Goal: Transaction & Acquisition: Purchase product/service

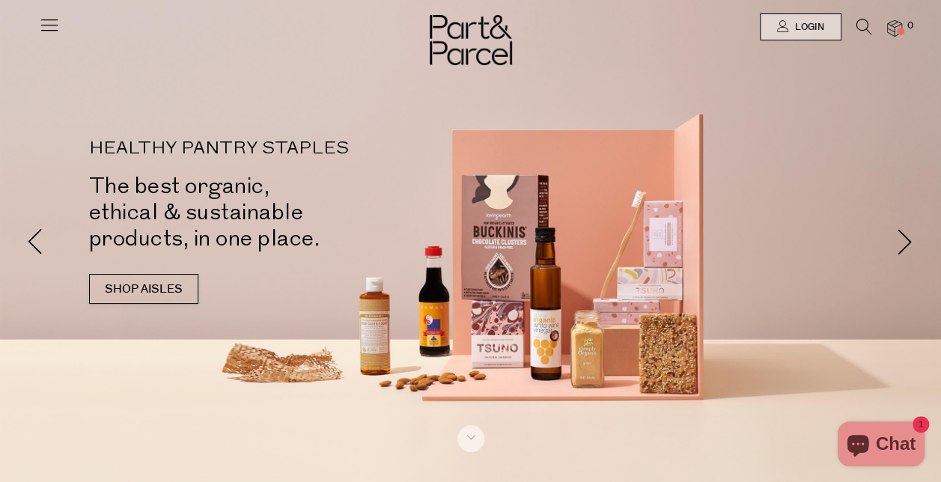
click at [893, 27] on img at bounding box center [894, 28] width 15 height 17
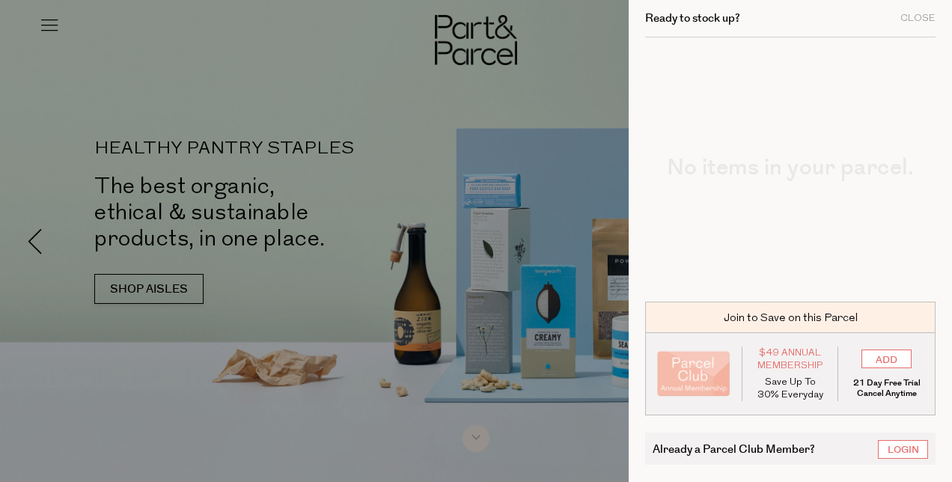
click at [311, 142] on div at bounding box center [476, 241] width 952 height 482
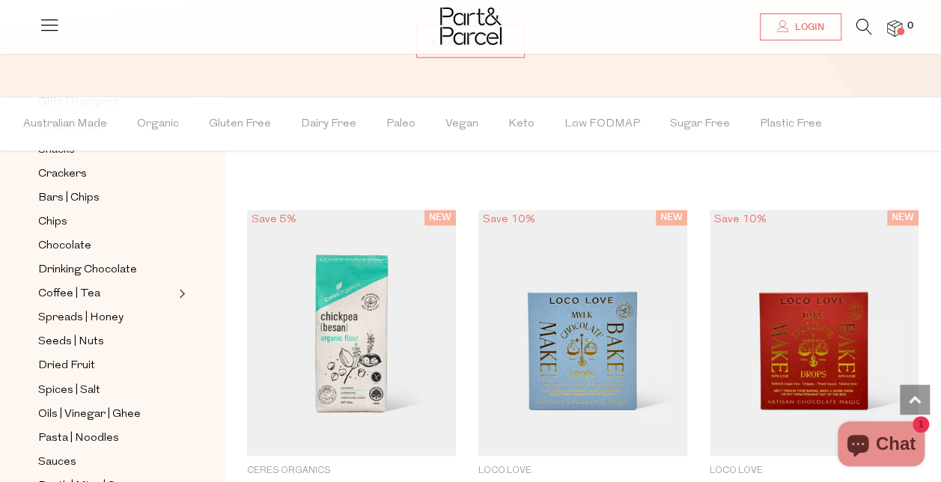
scroll to position [240, 0]
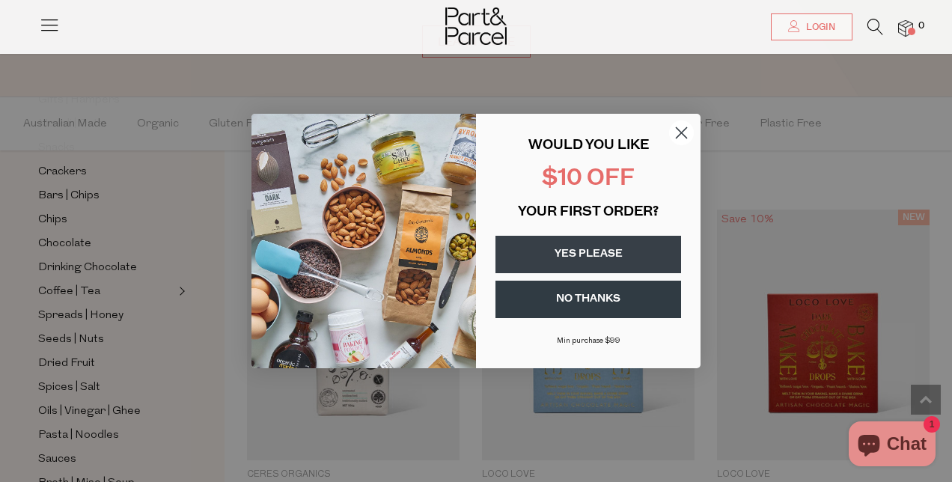
click at [613, 251] on button "YES PLEASE" at bounding box center [588, 254] width 186 height 37
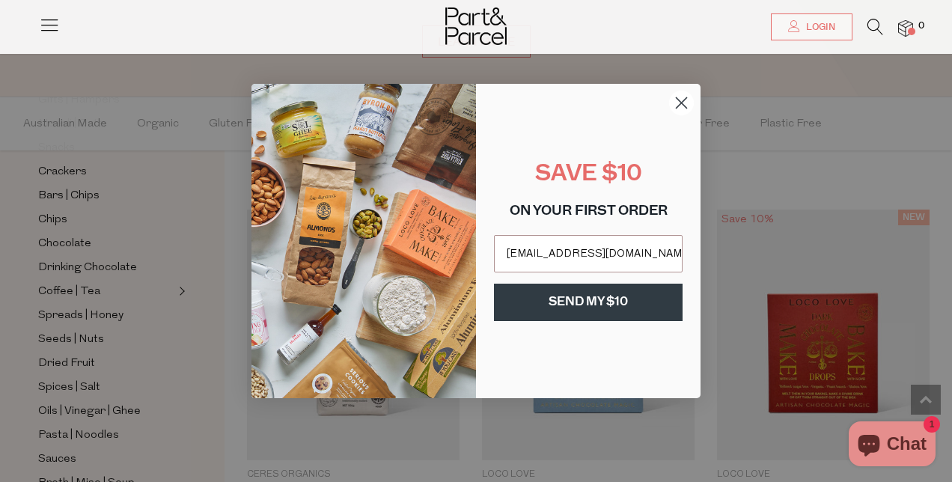
type input "sophieaduncan@gmail.com"
click at [608, 301] on button "SEND MY $10" at bounding box center [588, 302] width 189 height 37
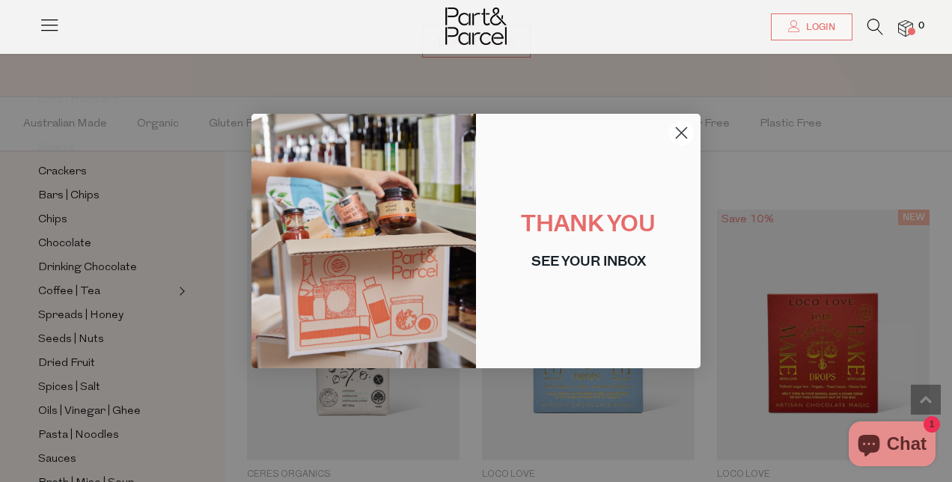
click at [680, 132] on icon "Close dialog" at bounding box center [681, 133] width 10 height 10
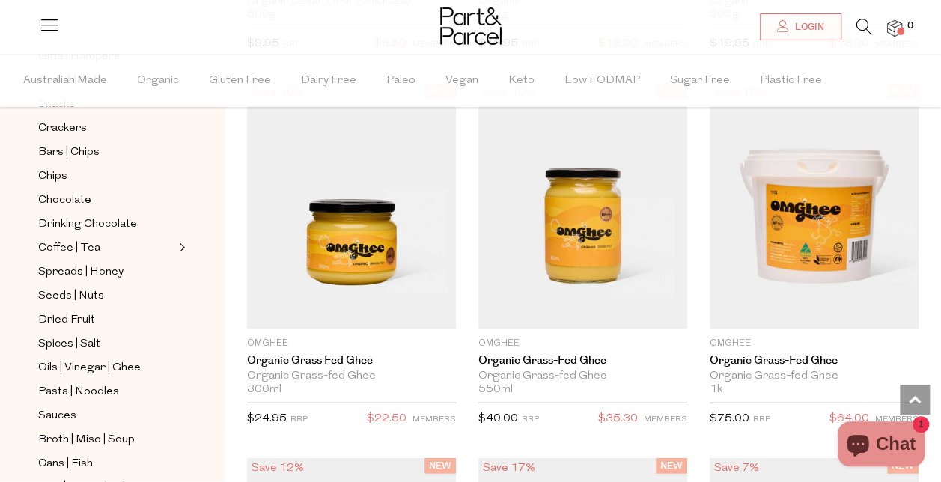
scroll to position [1943, 0]
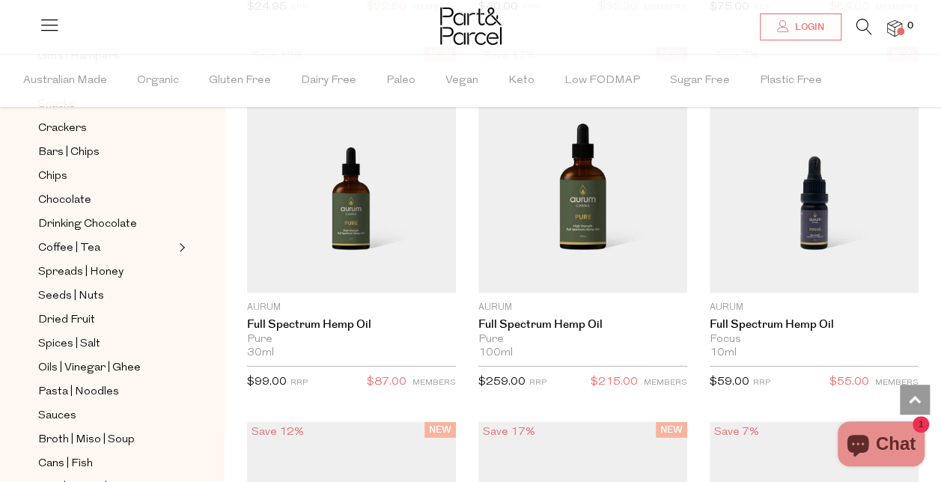
click at [862, 34] on icon at bounding box center [864, 27] width 16 height 16
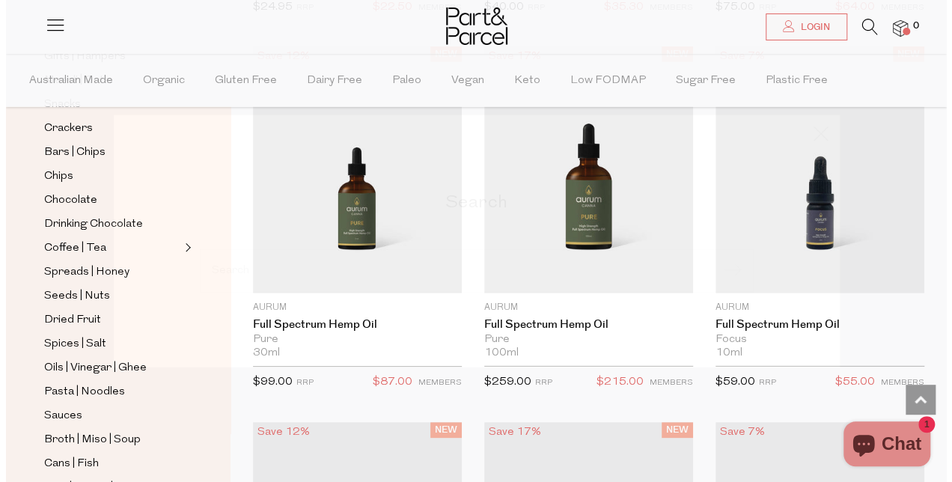
scroll to position [1952, 0]
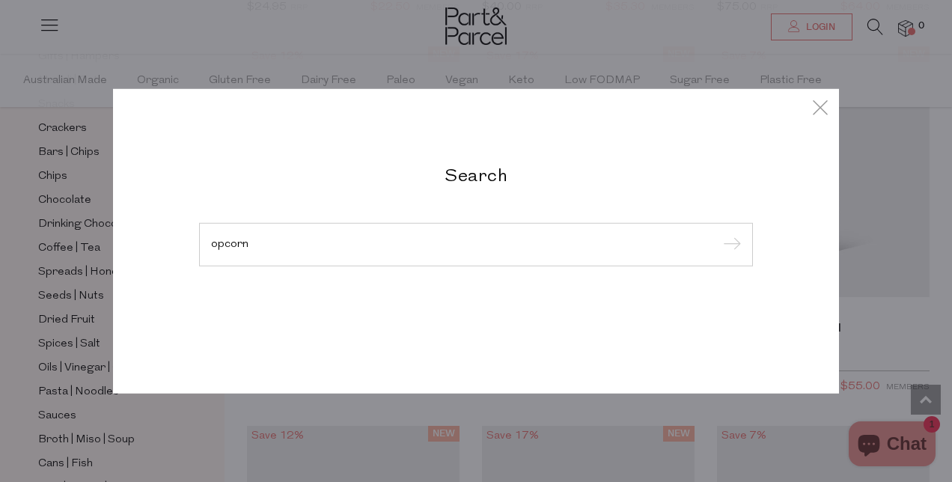
type input "opcorn"
click at [718, 234] on input "submit" at bounding box center [729, 245] width 22 height 22
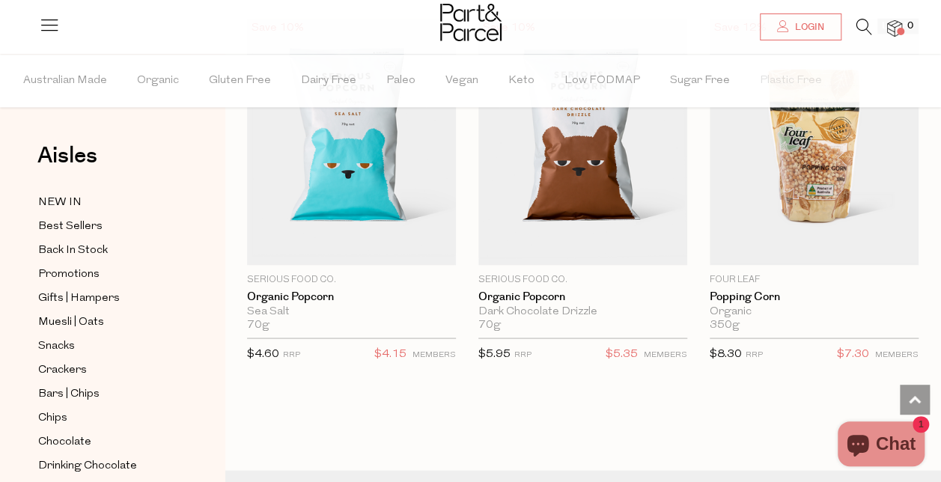
scroll to position [1279, 0]
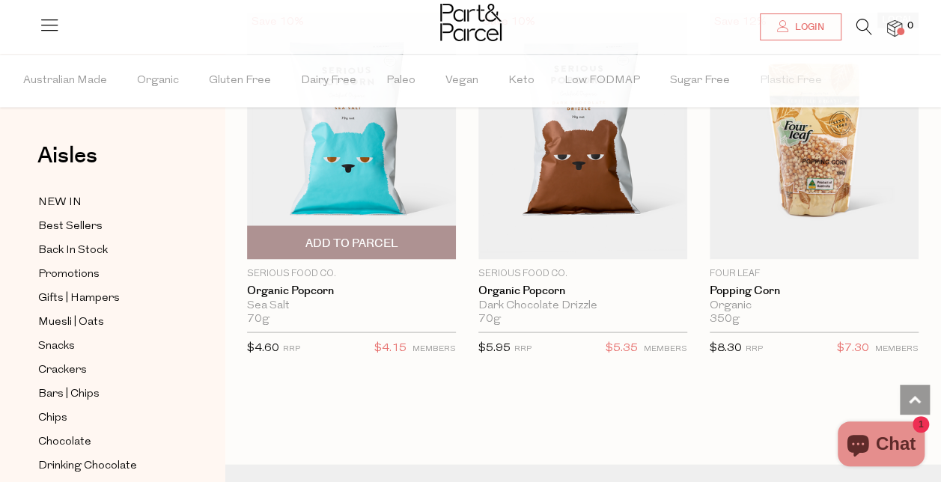
click at [385, 239] on span "Add To Parcel" at bounding box center [351, 243] width 93 height 16
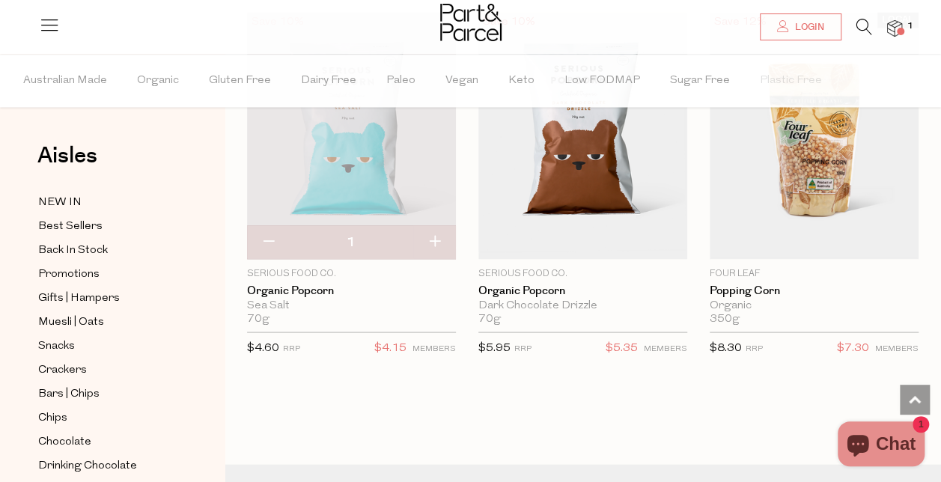
click at [436, 238] on button "button" at bounding box center [434, 241] width 43 height 33
type input "2"
click at [863, 21] on icon at bounding box center [864, 27] width 16 height 16
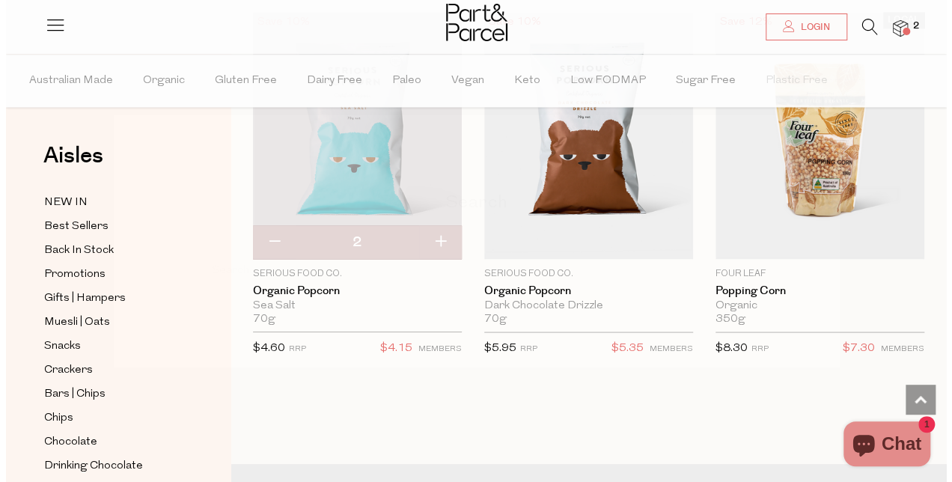
scroll to position [1293, 0]
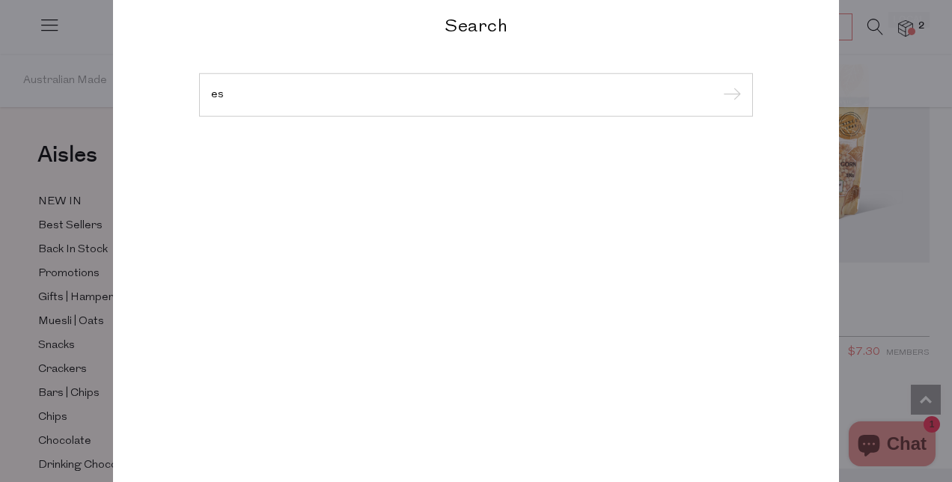
type input "e"
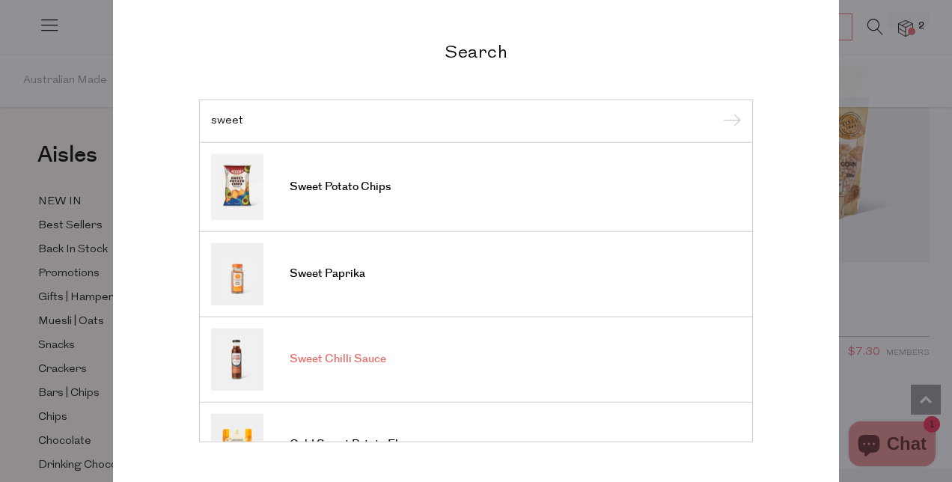
type input "sweet"
click at [330, 347] on link "Sweet Chilli Sauce" at bounding box center [476, 359] width 530 height 62
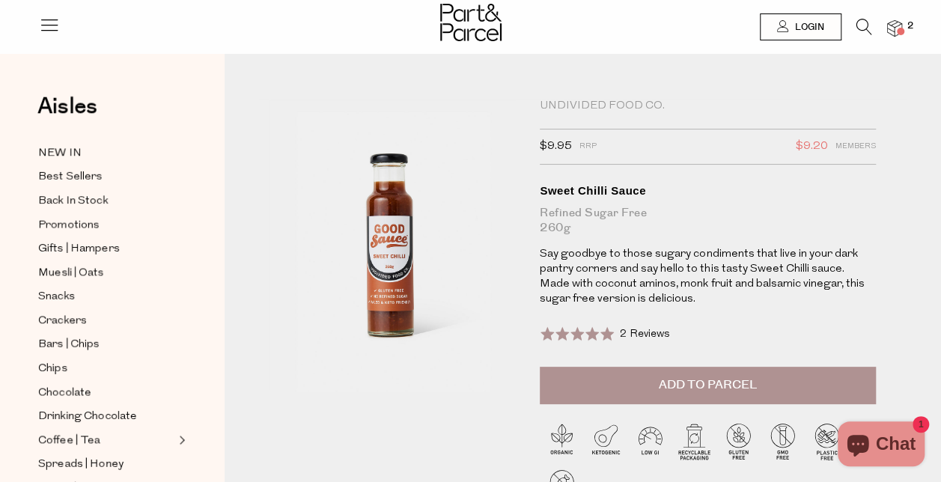
click at [735, 382] on span "Add to Parcel" at bounding box center [707, 384] width 98 height 17
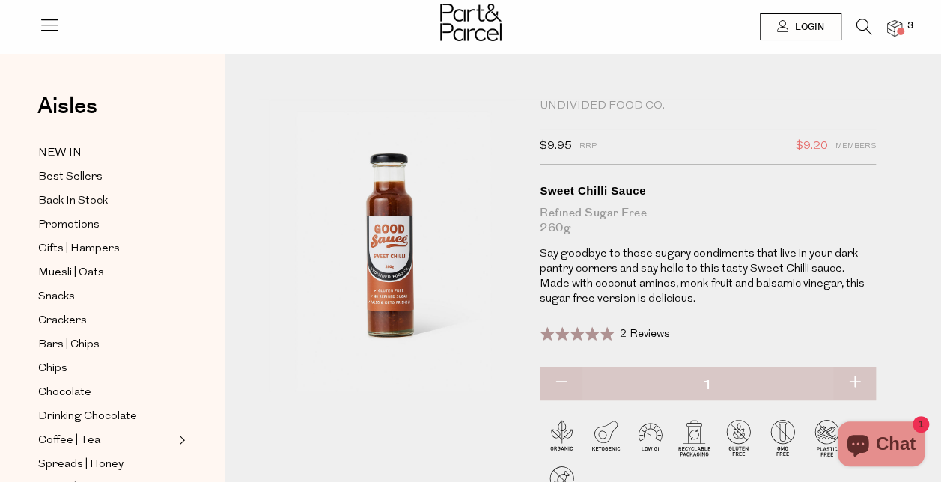
click at [849, 380] on button "button" at bounding box center [854, 383] width 43 height 33
type input "2"
click at [857, 28] on icon at bounding box center [864, 27] width 16 height 16
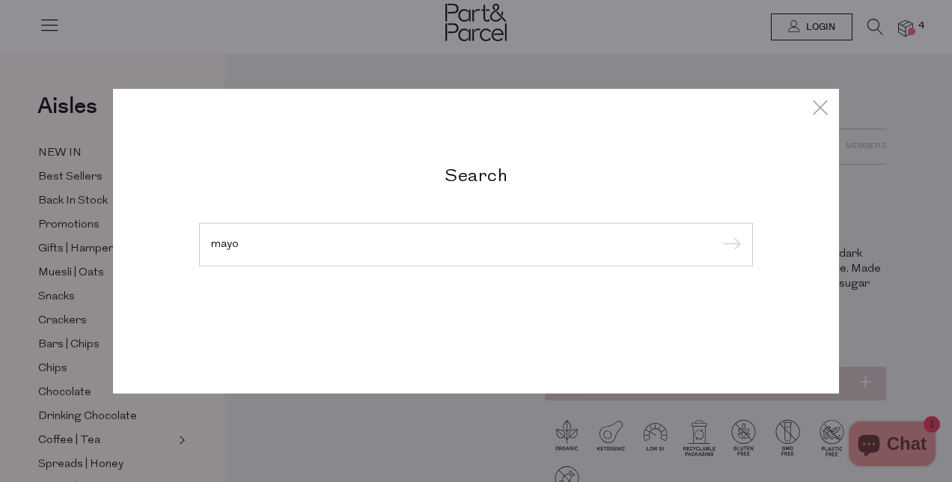
type input "mayo"
click at [718, 234] on input "submit" at bounding box center [729, 245] width 22 height 22
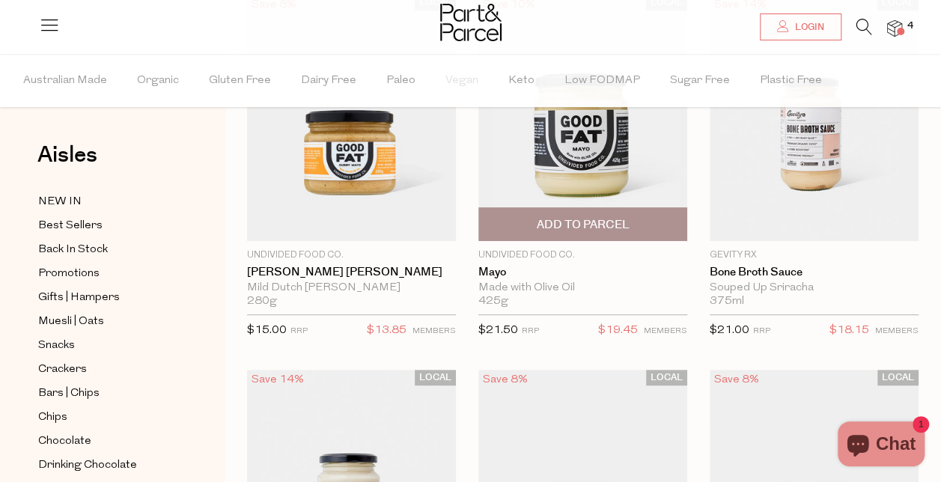
scroll to position [171, 0]
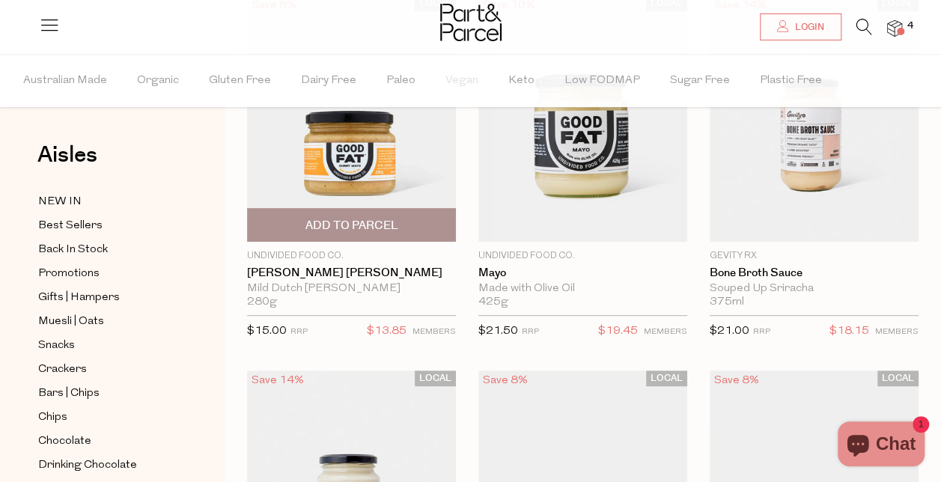
drag, startPoint x: 503, startPoint y: 262, endPoint x: 418, endPoint y: 296, distance: 91.0
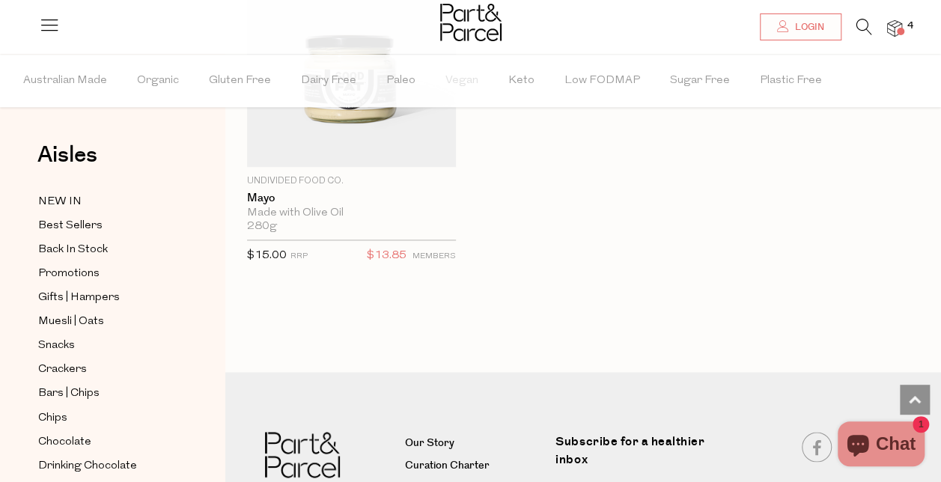
scroll to position [1001, 0]
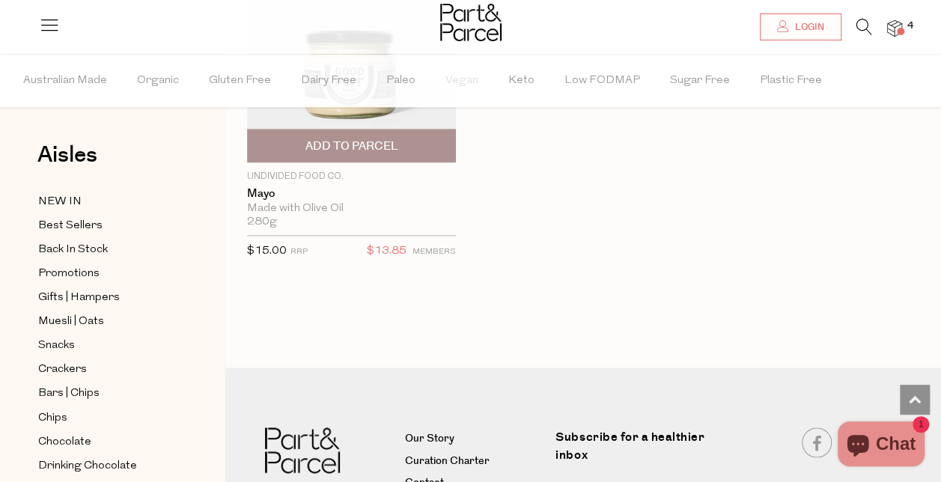
click at [358, 138] on span "Add To Parcel" at bounding box center [351, 146] width 93 height 16
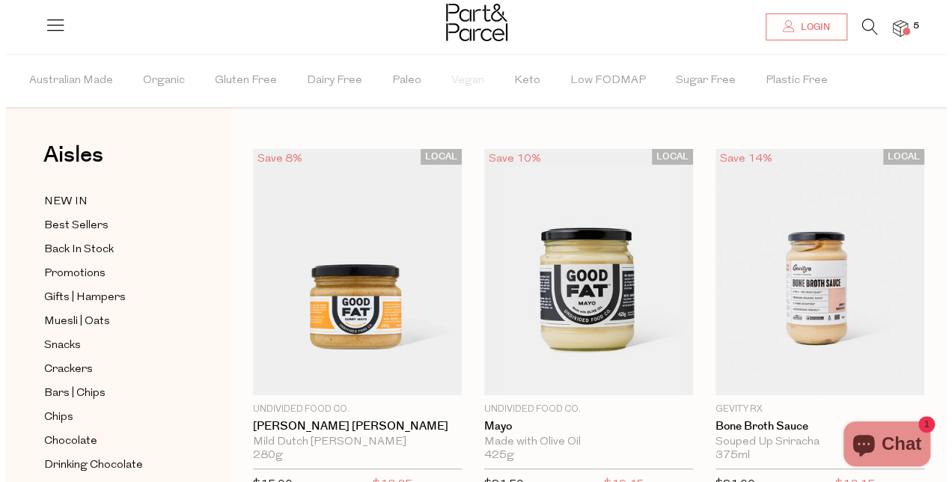
scroll to position [0, 0]
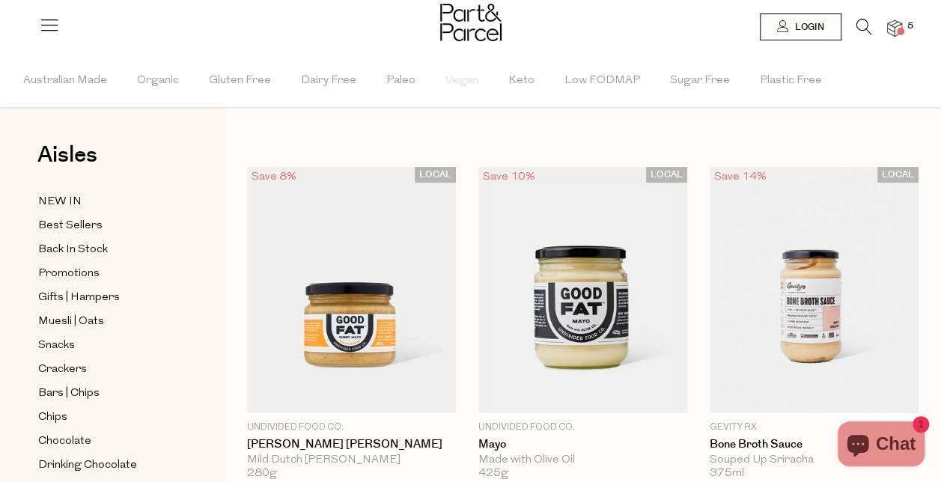
click at [898, 24] on img at bounding box center [894, 28] width 15 height 17
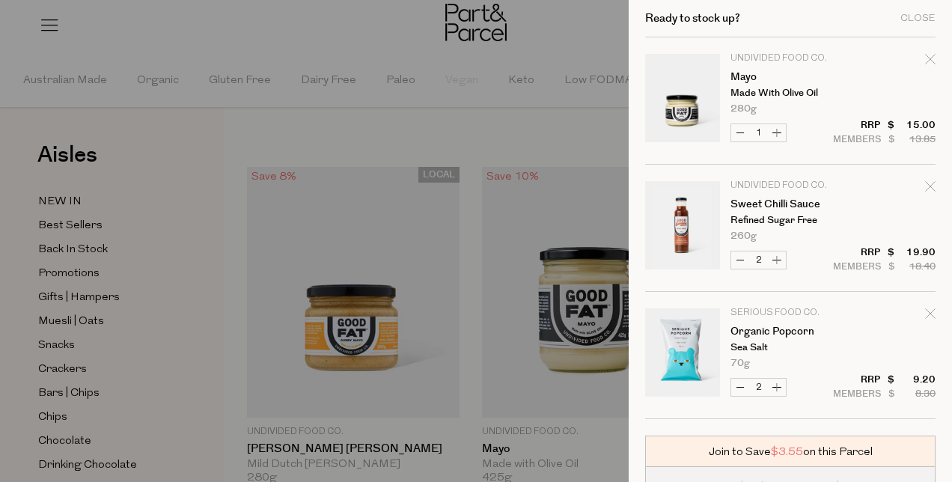
click at [741, 131] on button "Decrease Mayo" at bounding box center [740, 132] width 18 height 17
type input "0"
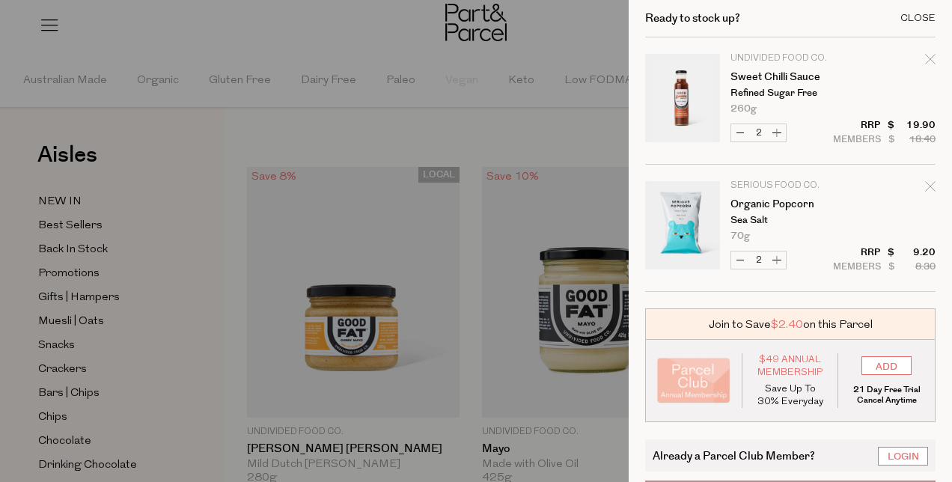
click at [908, 18] on div "Close" at bounding box center [917, 18] width 35 height 10
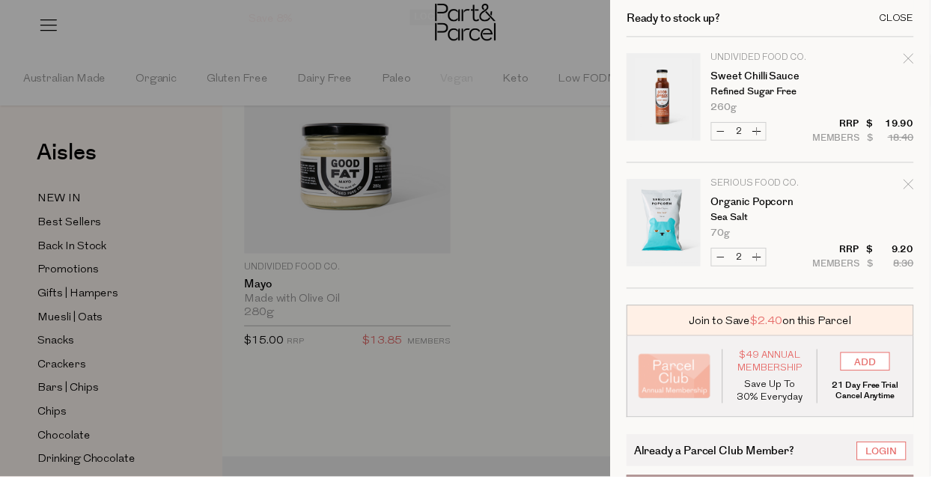
scroll to position [3, 0]
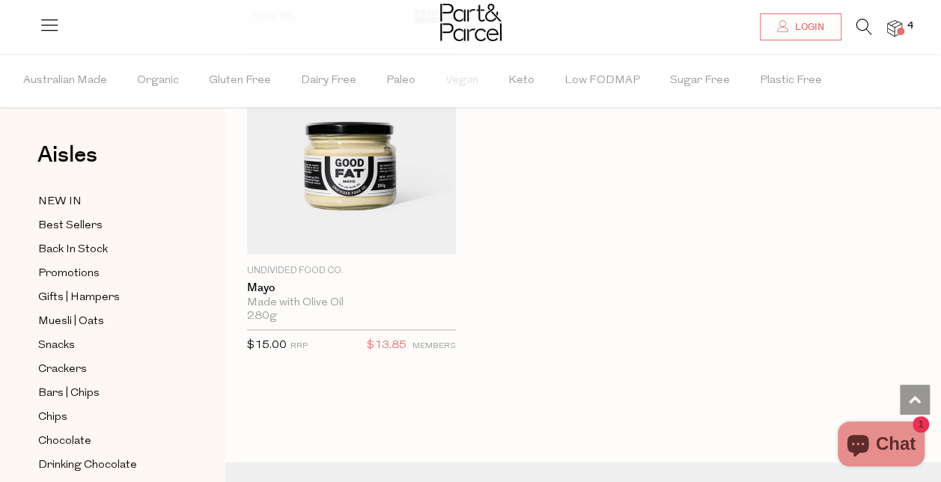
click at [851, 23] on li at bounding box center [856, 30] width 31 height 23
click at [863, 26] on icon at bounding box center [864, 27] width 16 height 16
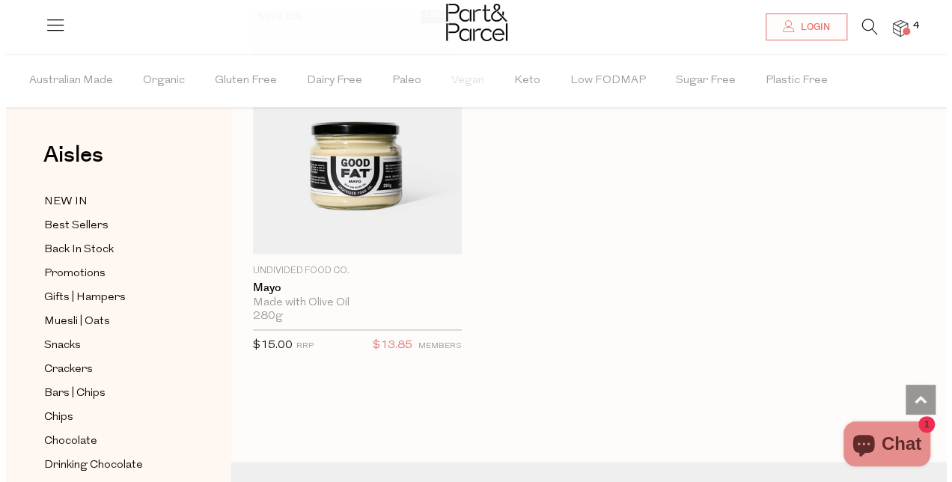
scroll to position [916, 0]
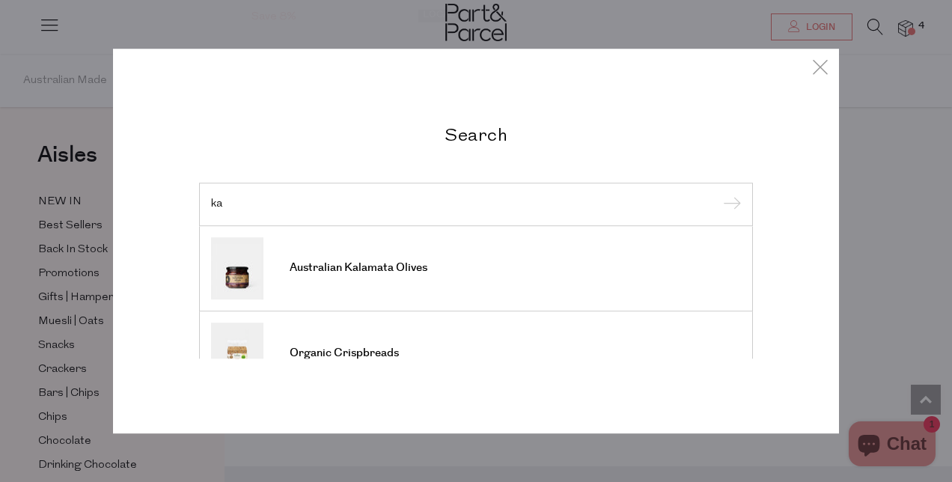
type input "k"
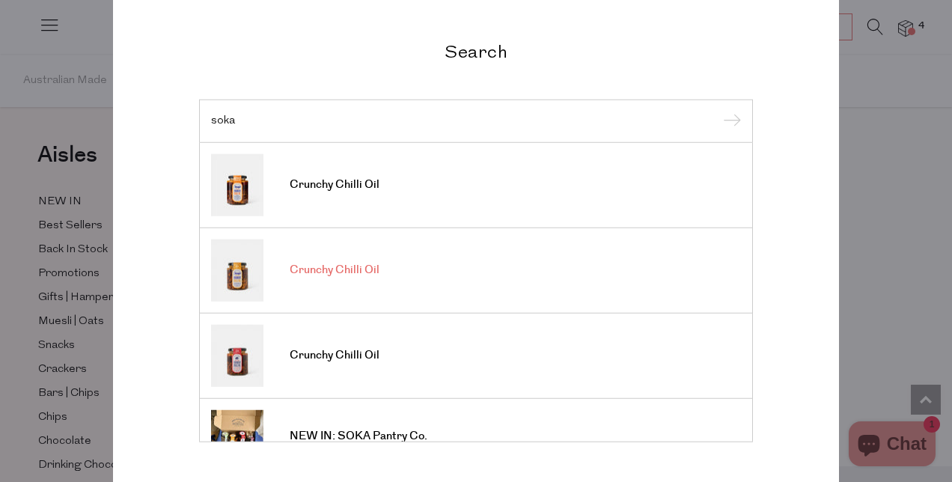
type input "soka"
click at [306, 265] on span "Crunchy Chilli Oil" at bounding box center [335, 270] width 90 height 15
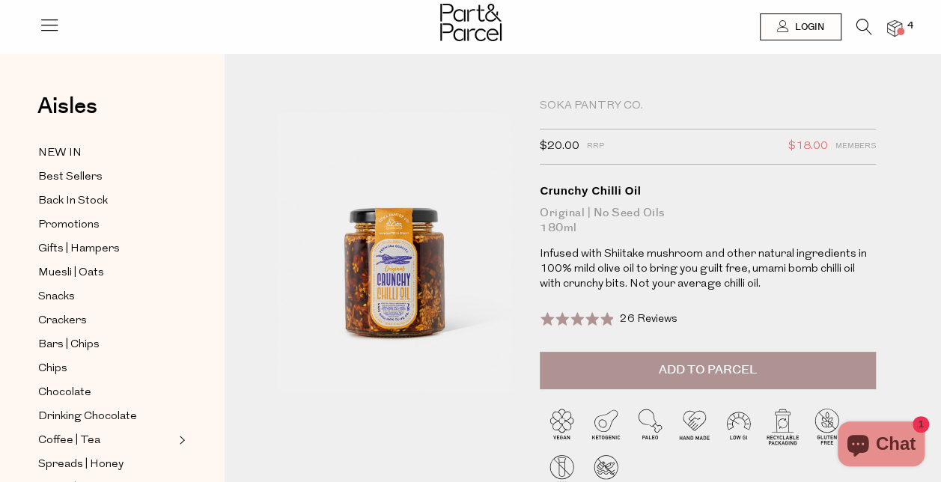
click at [587, 107] on div "Soka Pantry Co." at bounding box center [707, 106] width 336 height 15
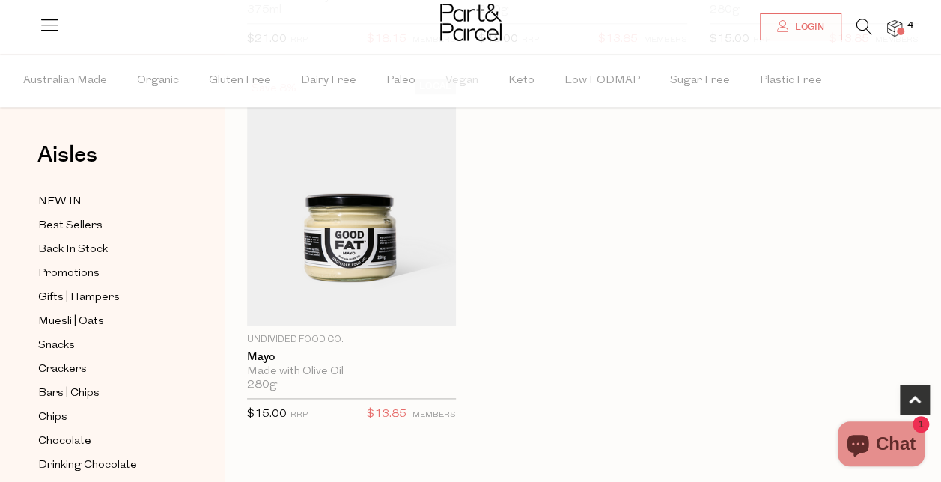
click at [866, 28] on icon at bounding box center [864, 27] width 16 height 16
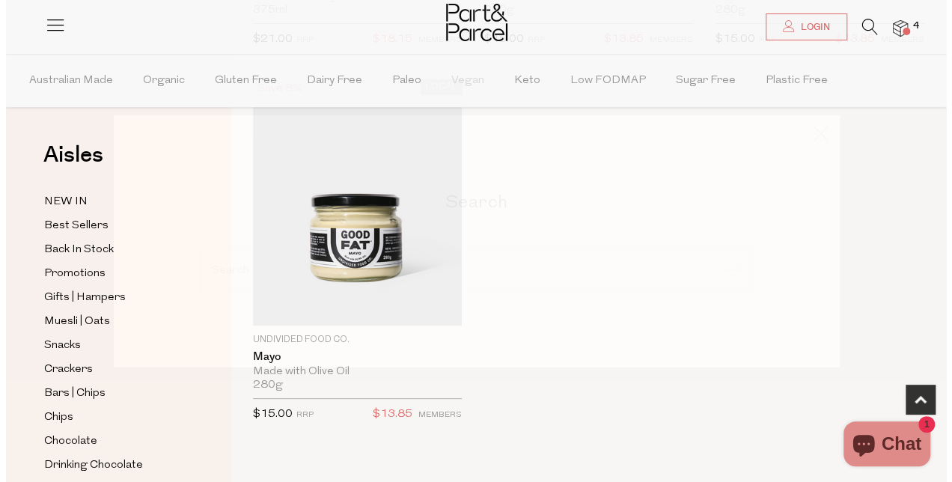
scroll to position [847, 0]
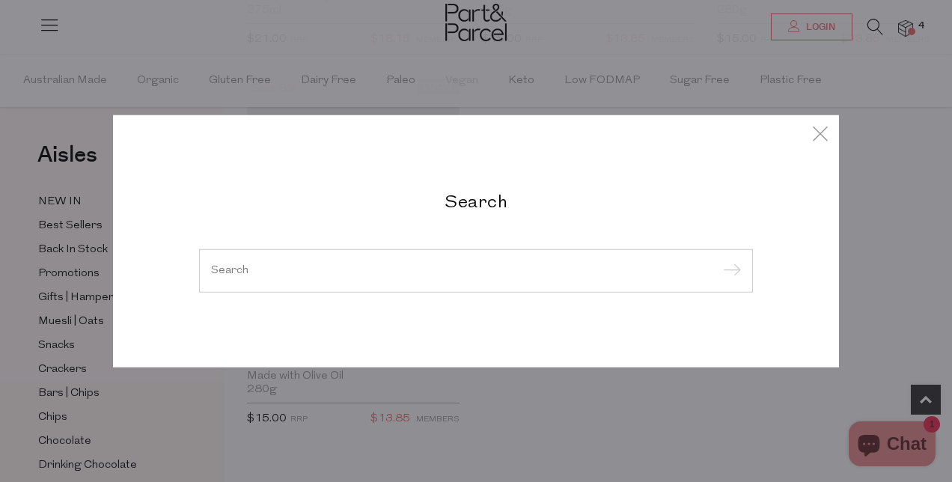
type input "a"
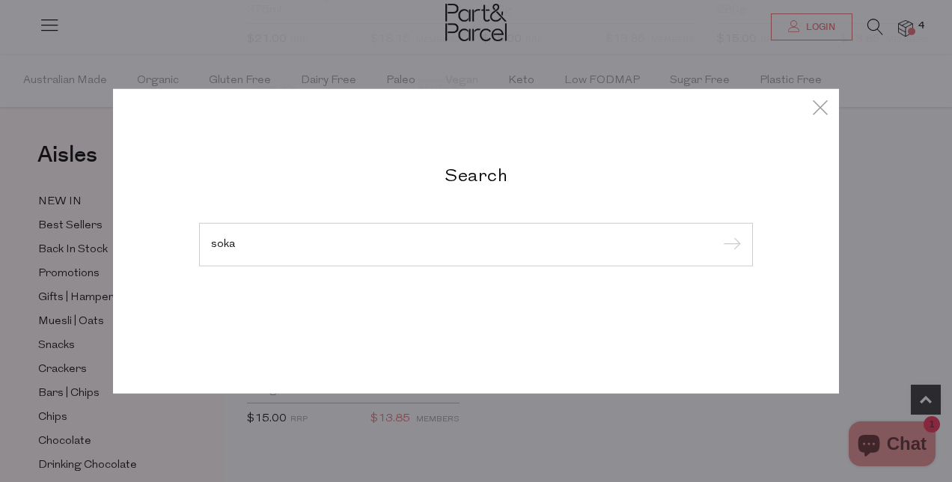
type input "soka"
click at [718, 234] on input "submit" at bounding box center [729, 245] width 22 height 22
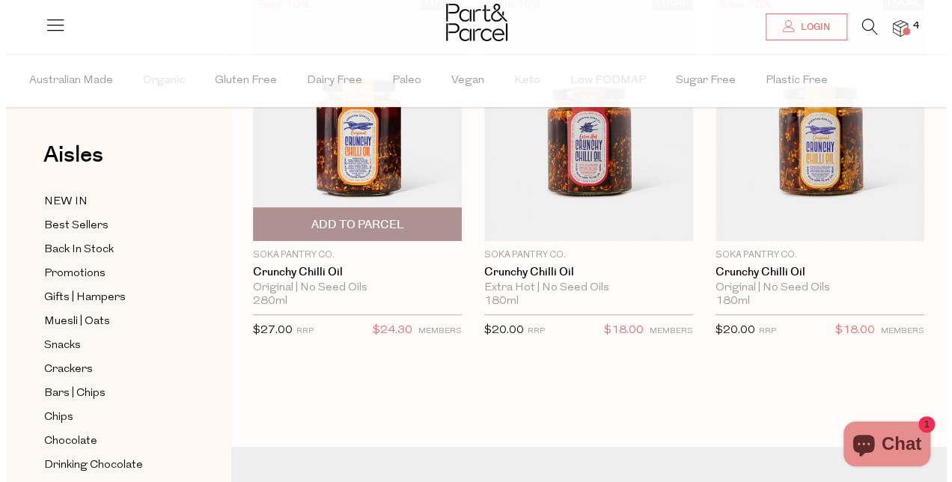
scroll to position [110, 0]
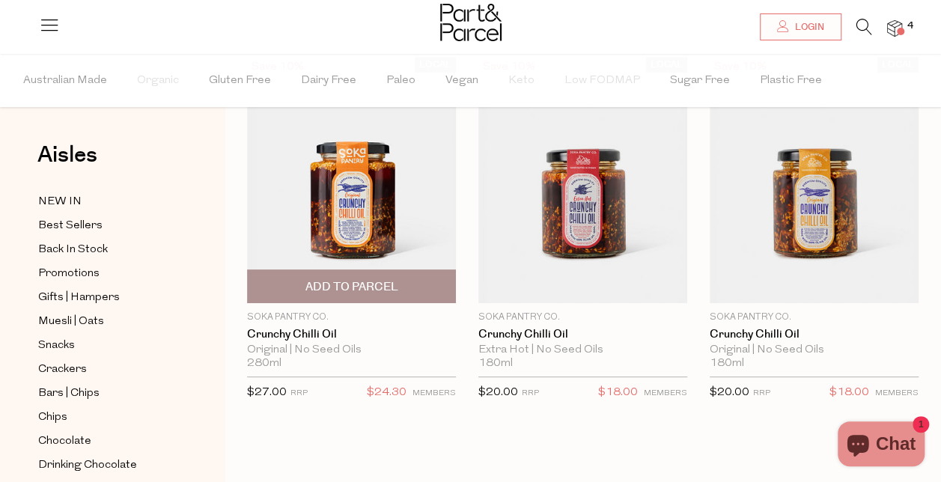
click at [352, 289] on span "Add To Parcel" at bounding box center [351, 287] width 93 height 16
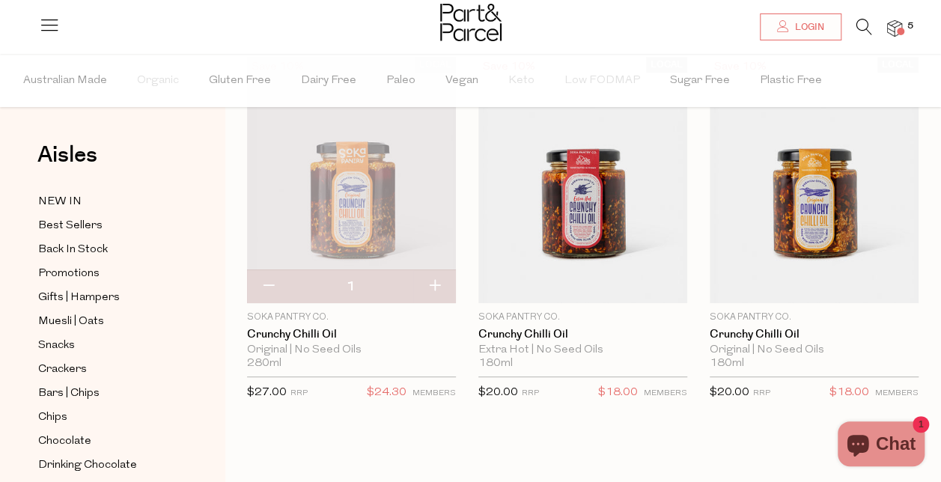
click at [438, 286] on button "button" at bounding box center [434, 286] width 43 height 33
type input "2"
click at [899, 30] on span at bounding box center [899, 31] width 7 height 7
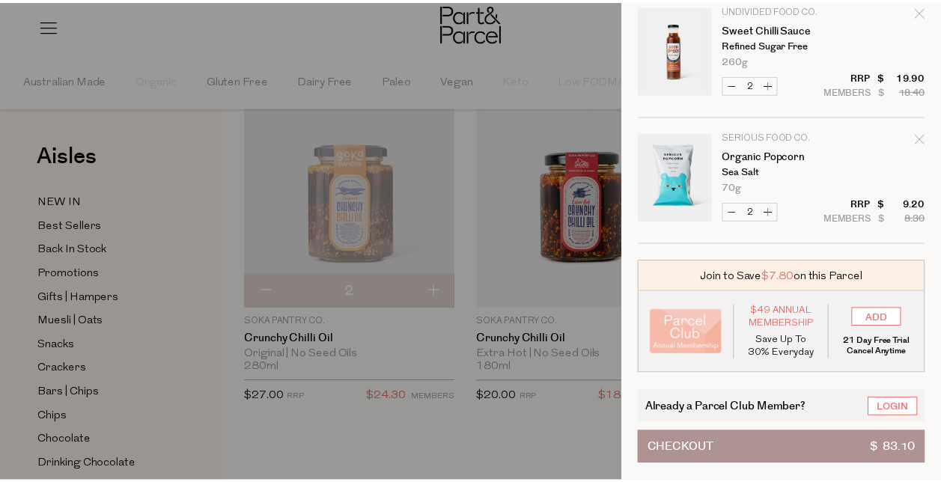
scroll to position [0, 0]
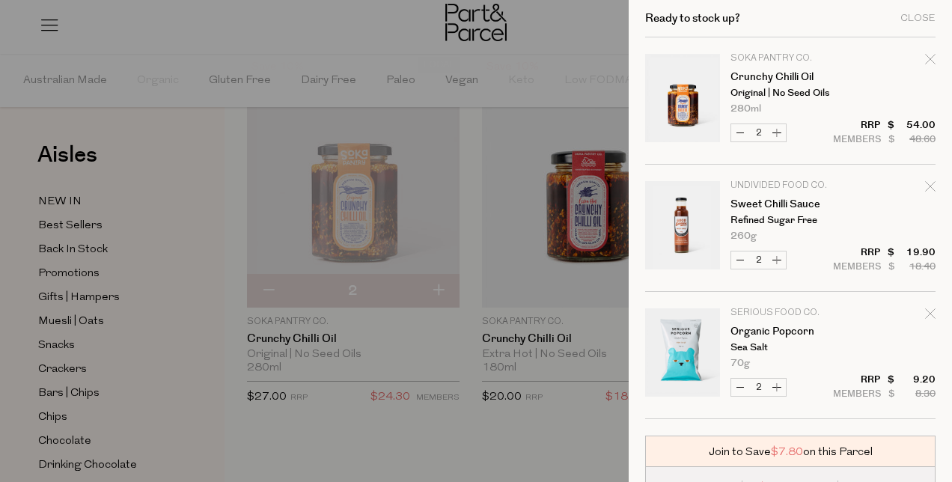
click at [133, 186] on div at bounding box center [476, 241] width 952 height 482
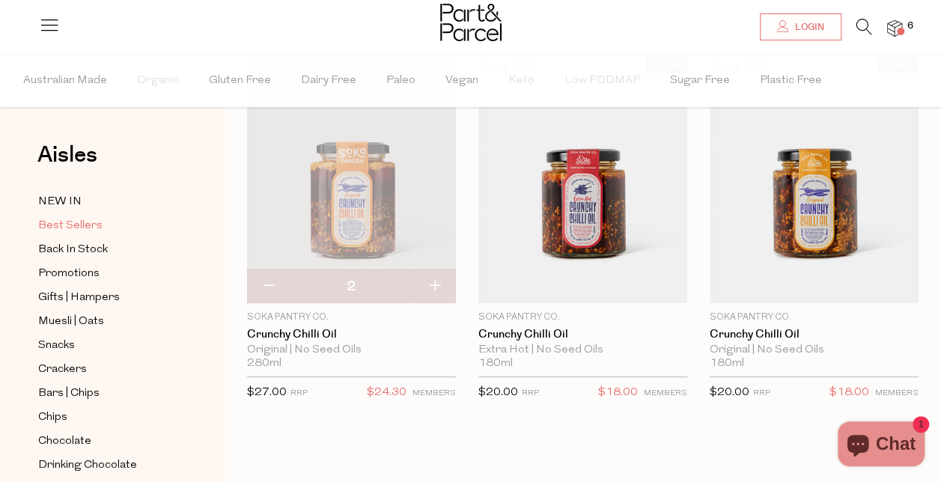
click at [76, 231] on span "Best Sellers" at bounding box center [70, 226] width 64 height 18
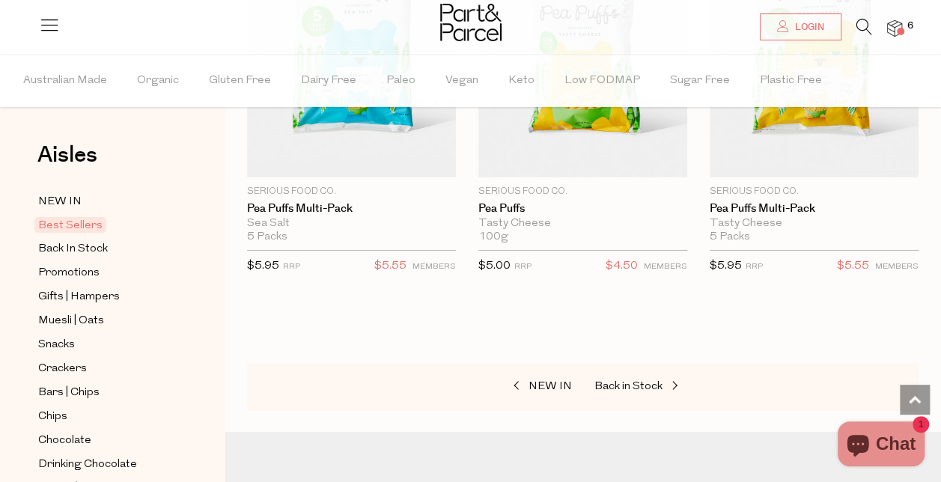
scroll to position [5176, 0]
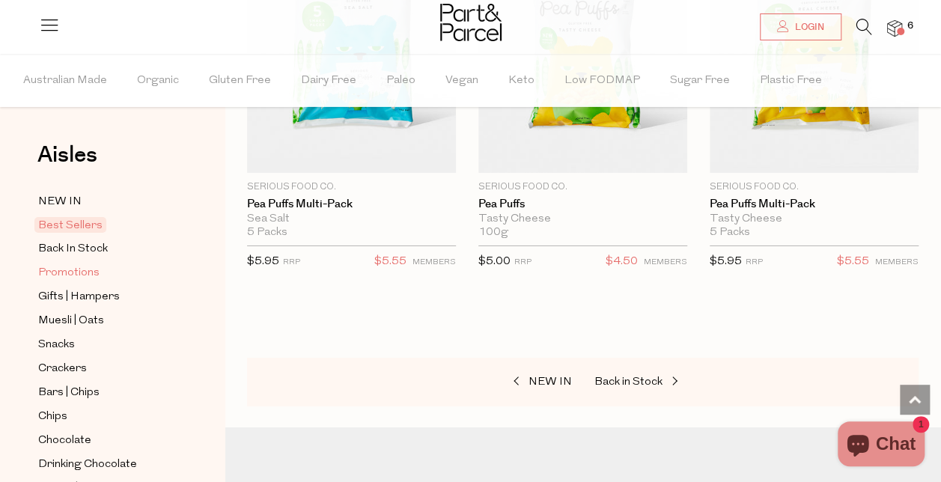
click at [67, 275] on span "Promotions" at bounding box center [68, 273] width 61 height 18
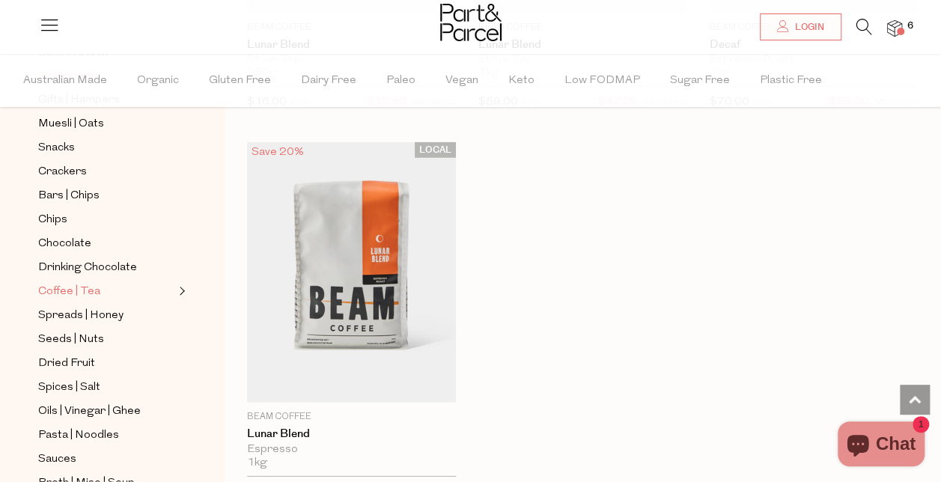
scroll to position [201, 0]
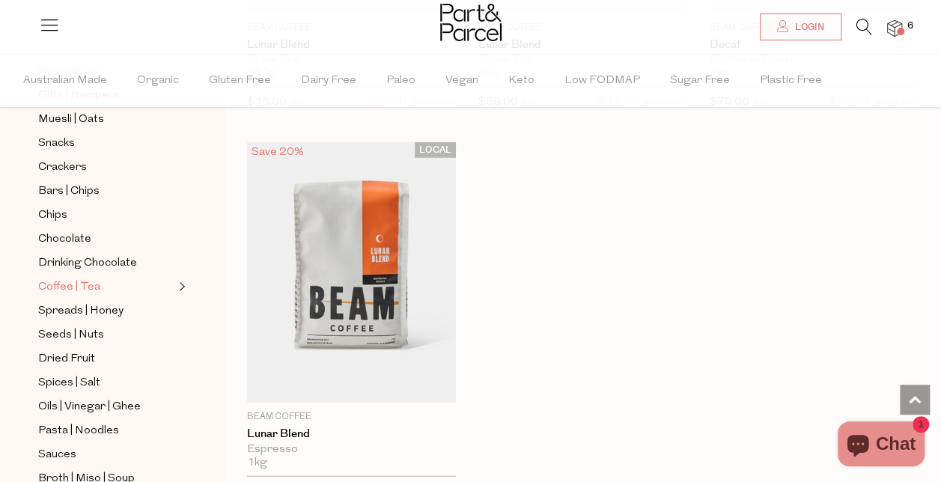
click at [75, 278] on span "Coffee | Tea" at bounding box center [69, 287] width 62 height 18
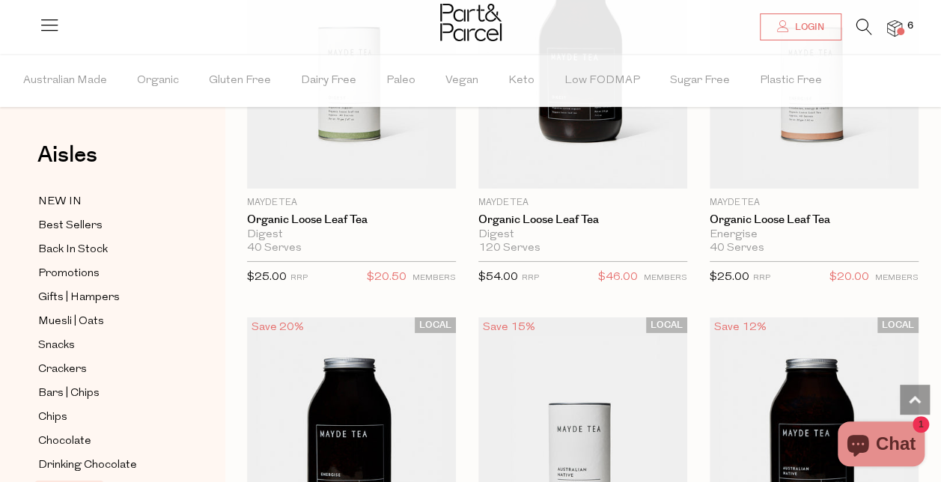
scroll to position [5151, 0]
